Goal: Use online tool/utility: Utilize a website feature to perform a specific function

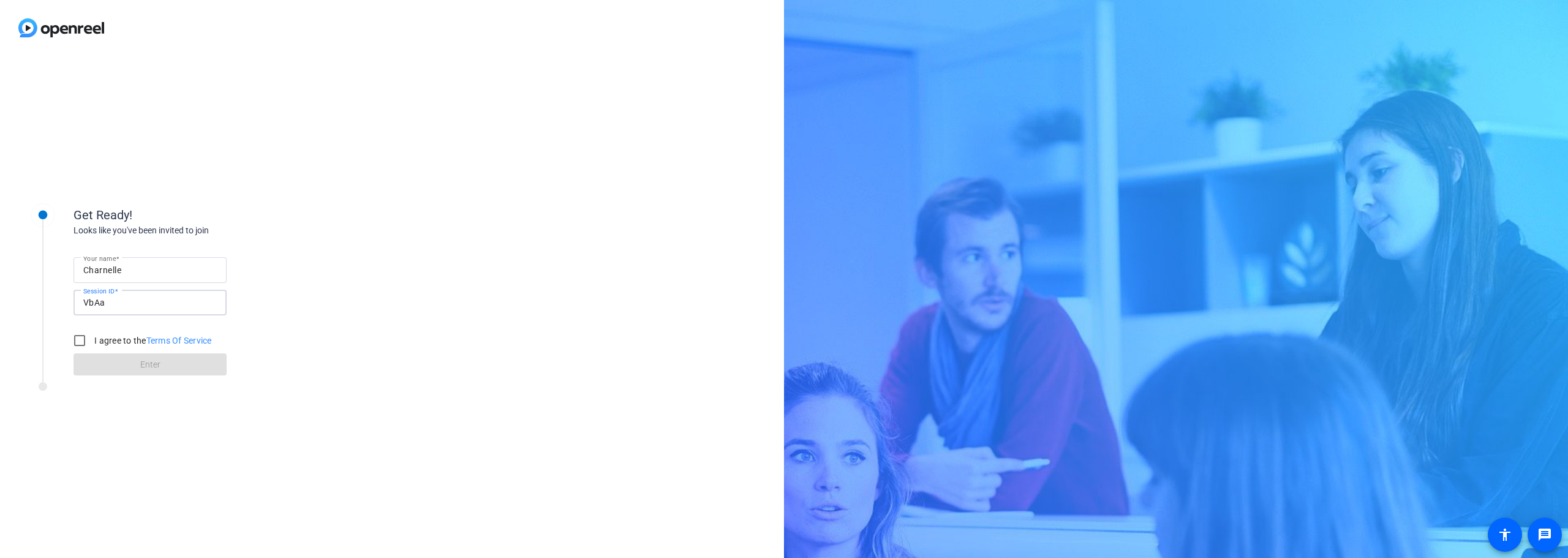
click at [104, 300] on input "VbAa" at bounding box center [150, 302] width 134 height 15
click at [87, 338] on input "I agree to the Terms Of Service" at bounding box center [80, 341] width 25 height 25
checkbox input "true"
click at [127, 369] on span at bounding box center [150, 365] width 153 height 29
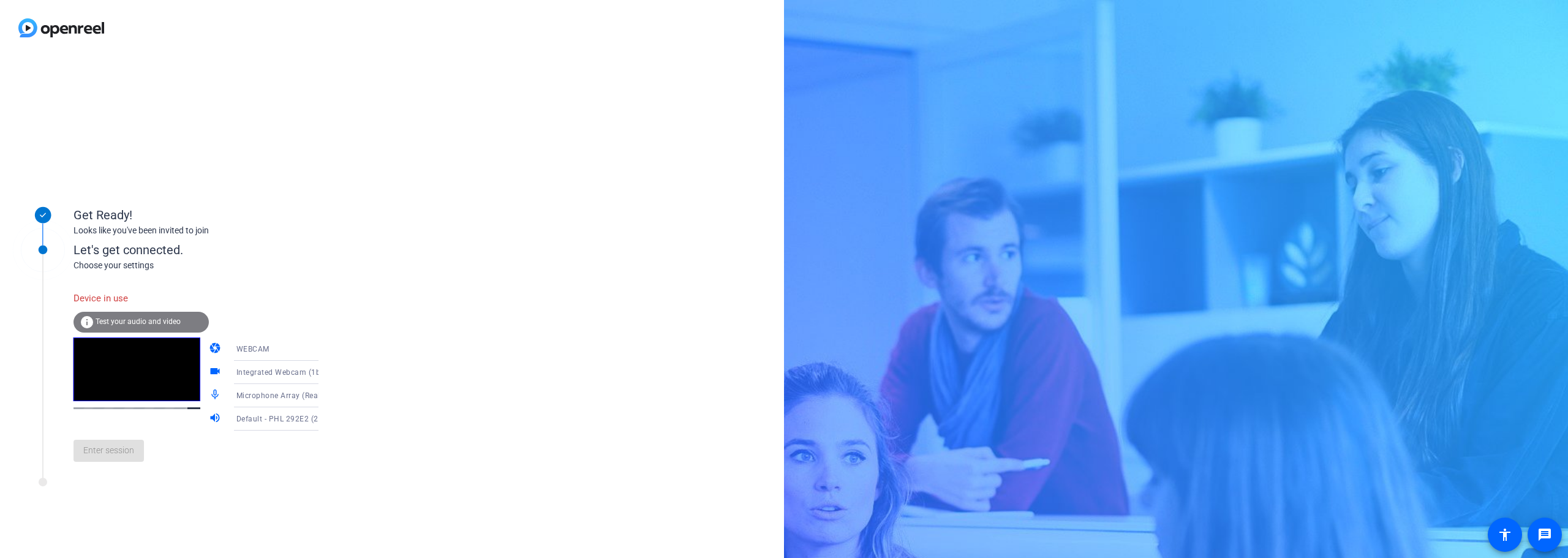
click at [97, 300] on div "Device in use" at bounding box center [141, 299] width 135 height 26
click at [109, 321] on span "Test your audio and video" at bounding box center [138, 321] width 85 height 9
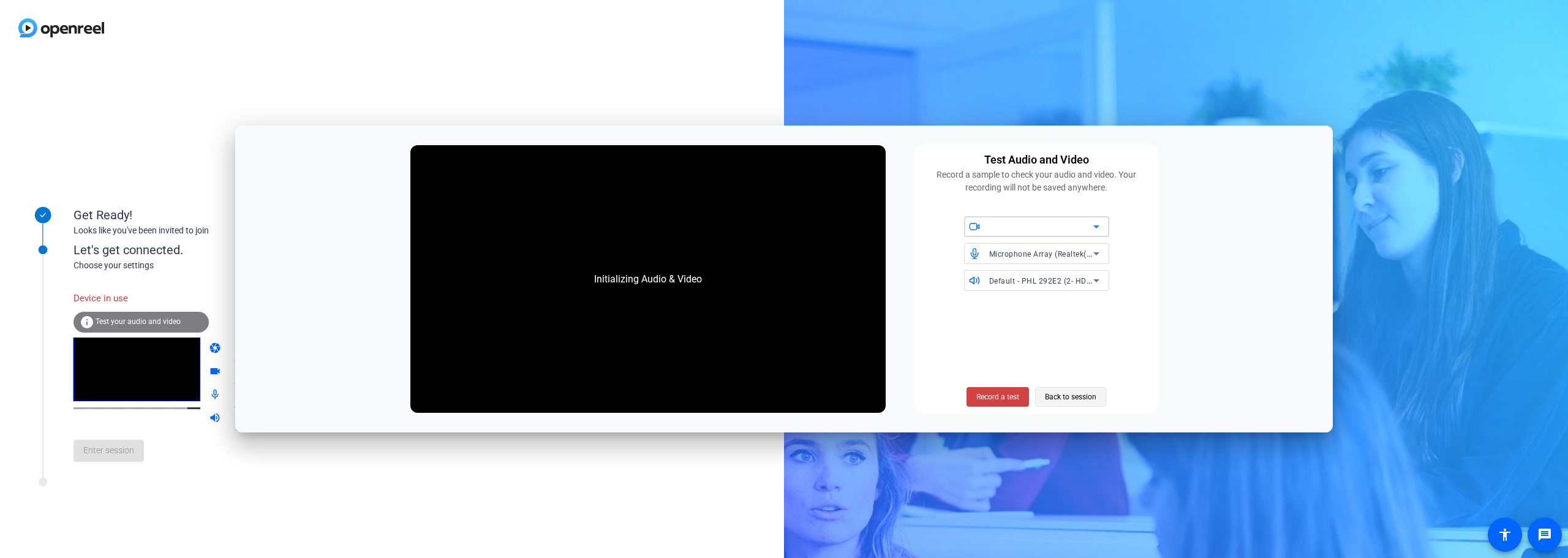
click at [1062, 400] on span "Back to session" at bounding box center [1070, 397] width 51 height 23
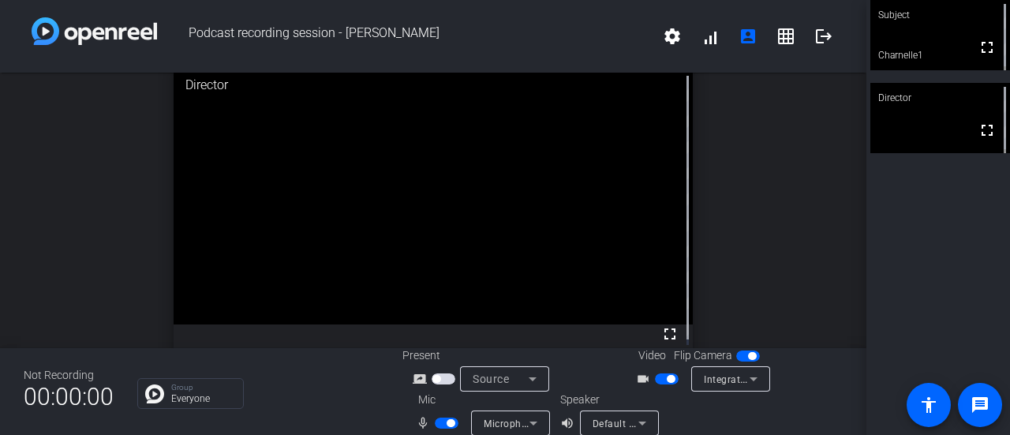
click at [511, 423] on span "Microphone Array (Realtek(R) Audio)" at bounding box center [568, 423] width 169 height 13
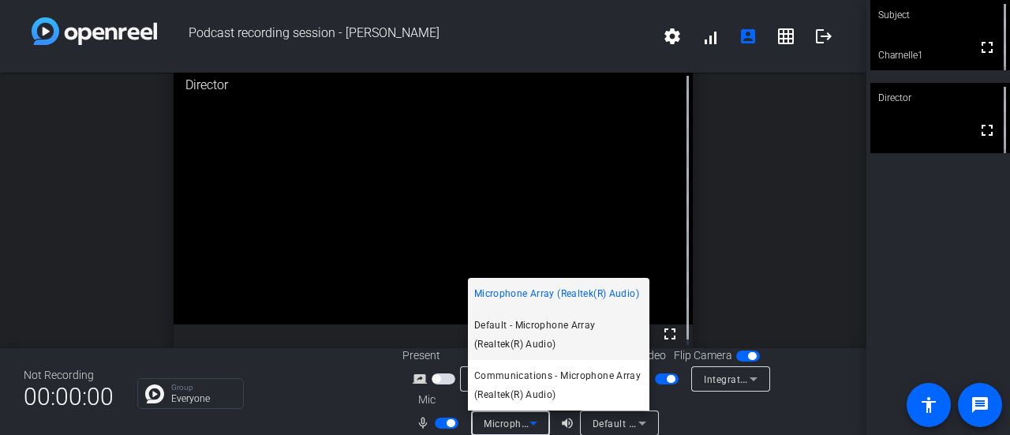
click at [505, 328] on span "Default - Microphone Array (Realtek(R) Audio)" at bounding box center [558, 335] width 169 height 38
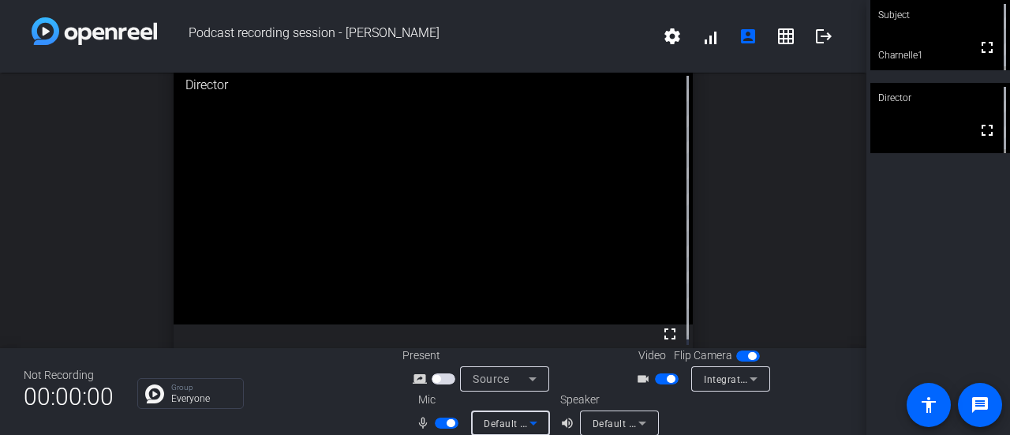
click at [524, 421] on icon at bounding box center [533, 423] width 19 height 19
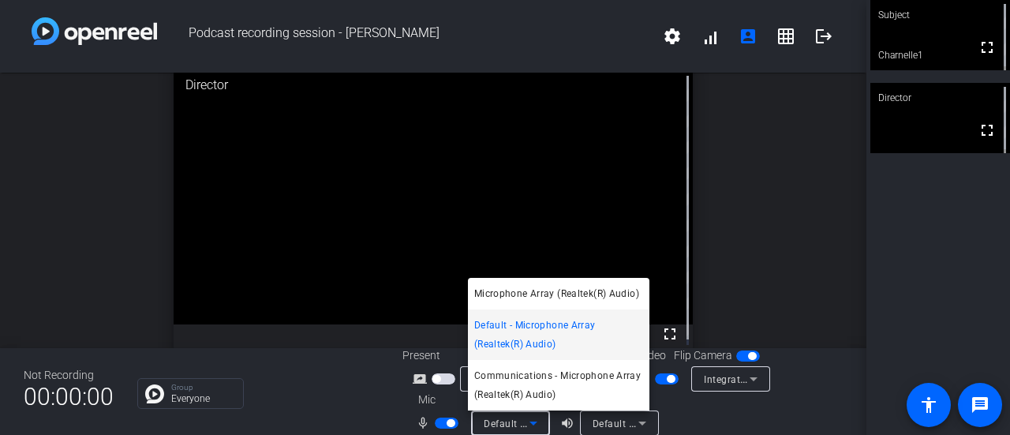
click at [667, 40] on div at bounding box center [505, 217] width 1010 height 435
